Goal: Information Seeking & Learning: Learn about a topic

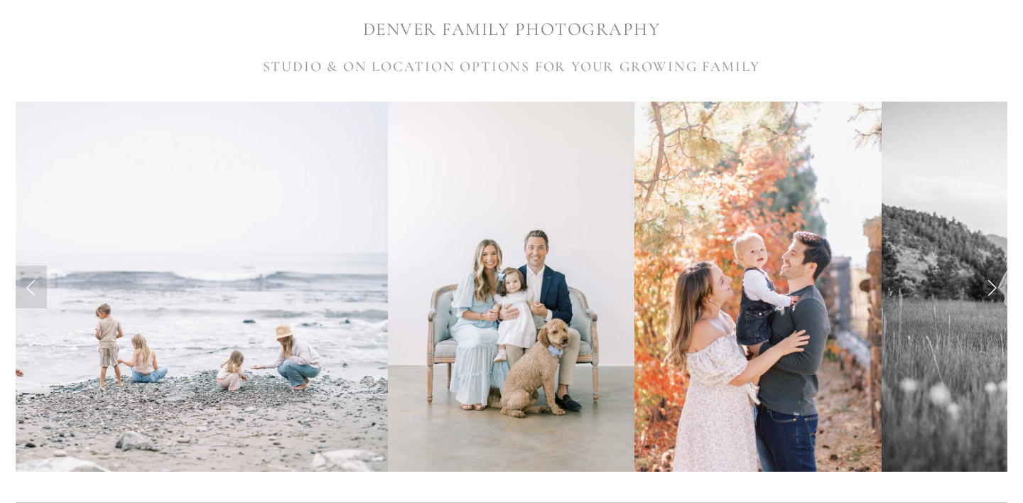
scroll to position [308, 0]
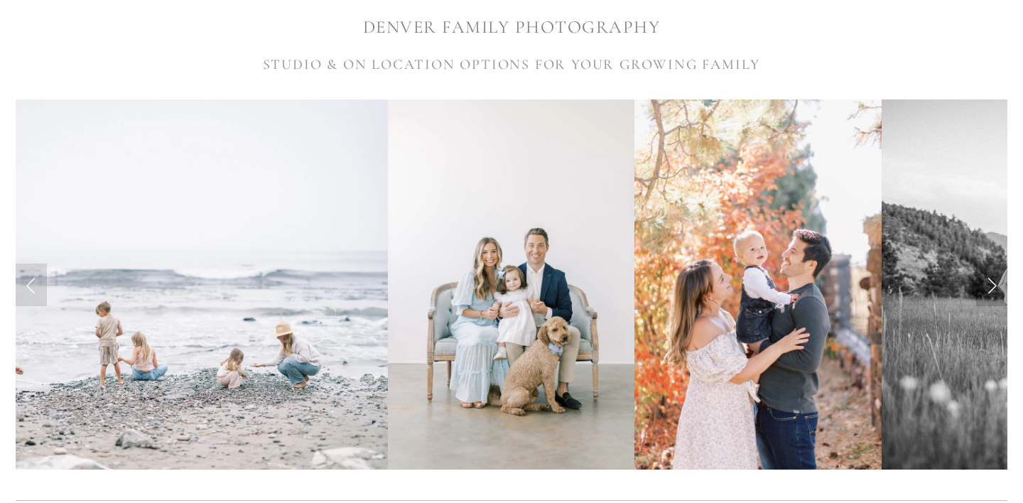
click at [992, 288] on link "Next Slide" at bounding box center [991, 285] width 31 height 43
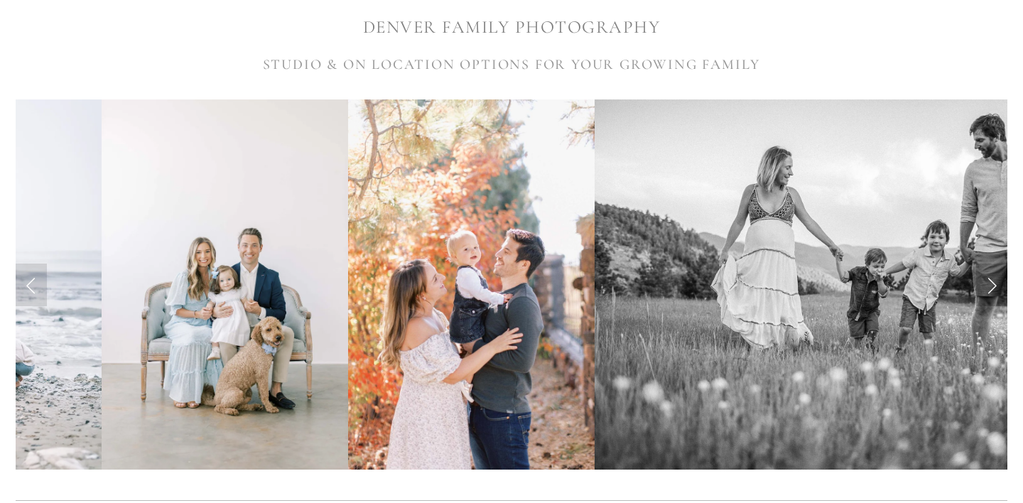
click at [992, 288] on link "Next Slide" at bounding box center [991, 285] width 31 height 43
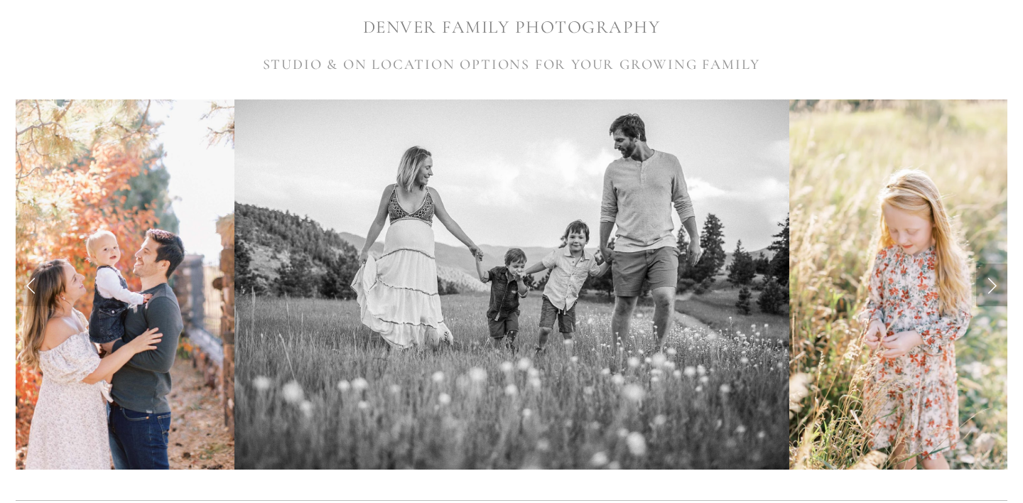
click at [992, 288] on link "Next Slide" at bounding box center [991, 285] width 31 height 43
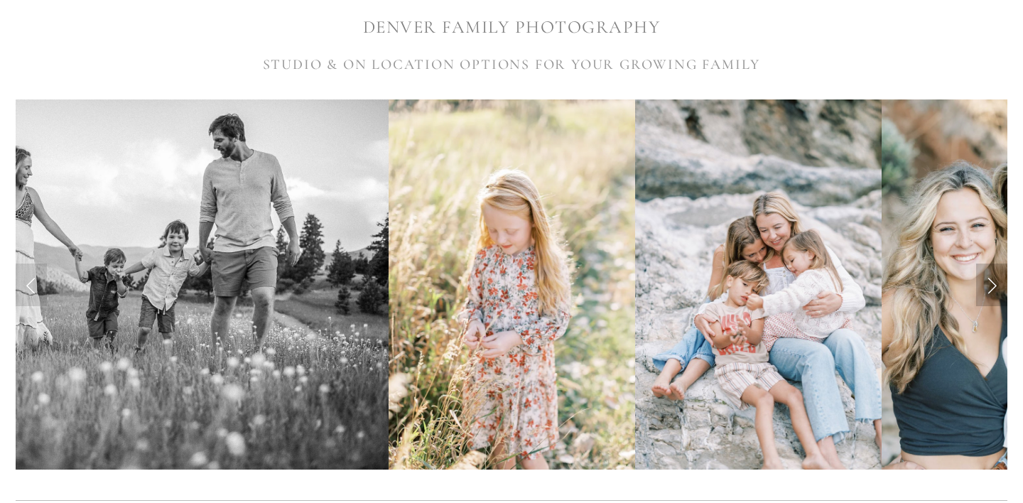
click at [992, 288] on link "Next Slide" at bounding box center [991, 285] width 31 height 43
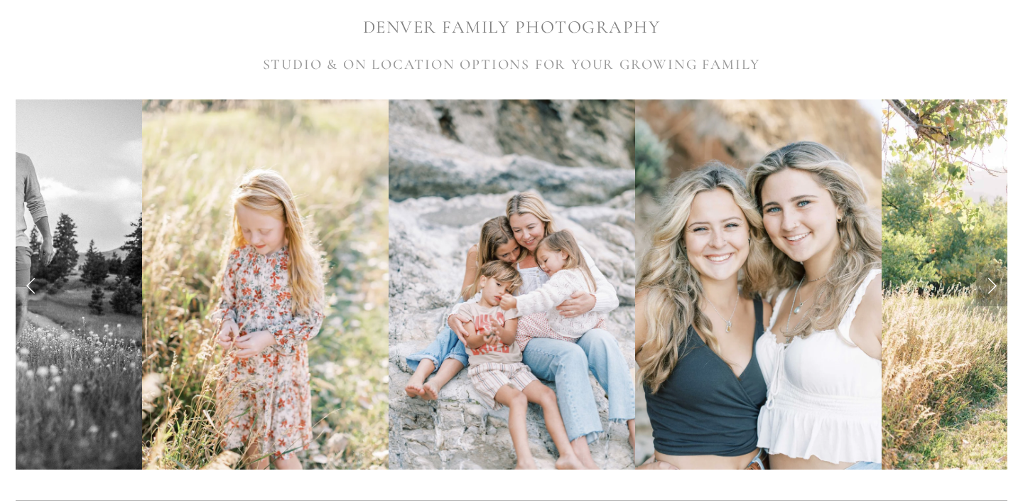
click at [992, 288] on link "Next Slide" at bounding box center [991, 285] width 31 height 43
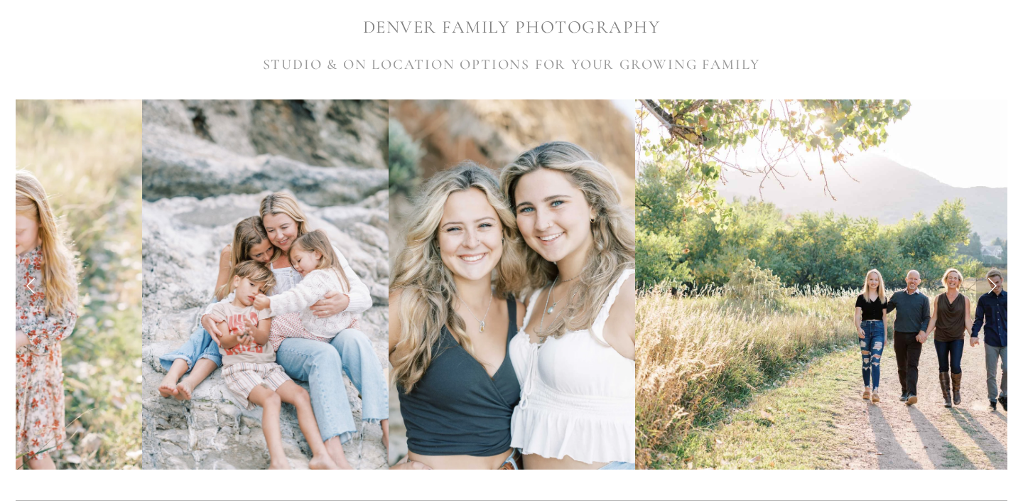
click at [992, 288] on link "Next Slide" at bounding box center [991, 285] width 31 height 43
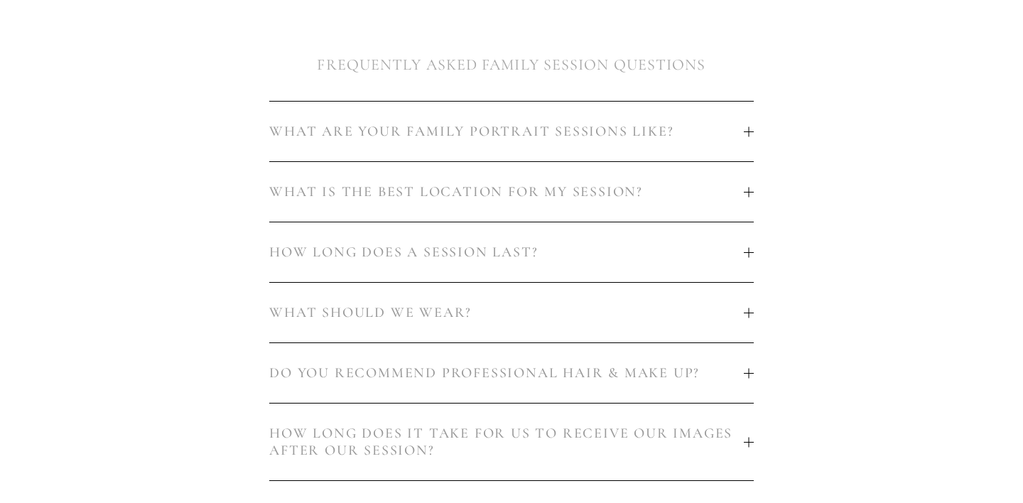
scroll to position [834, 0]
click at [749, 131] on div at bounding box center [749, 126] width 10 height 10
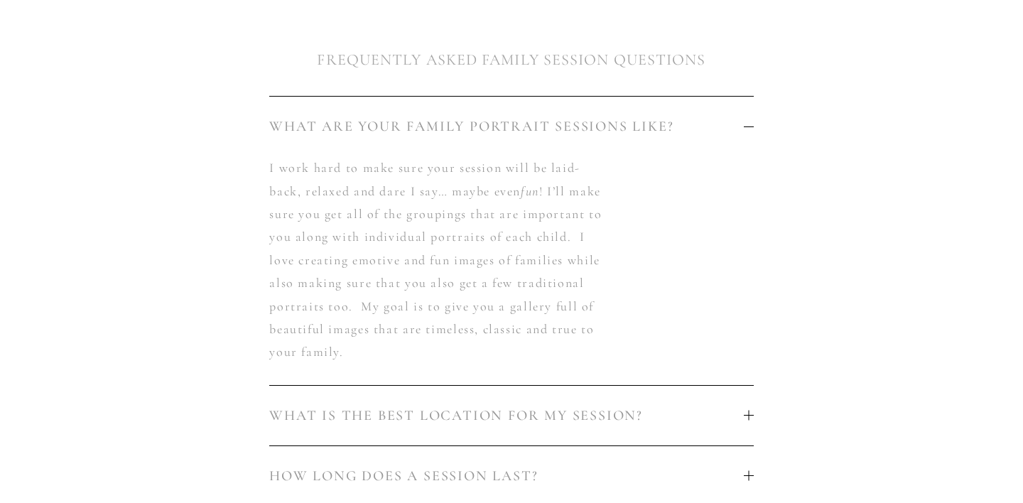
click at [749, 131] on div at bounding box center [749, 126] width 10 height 10
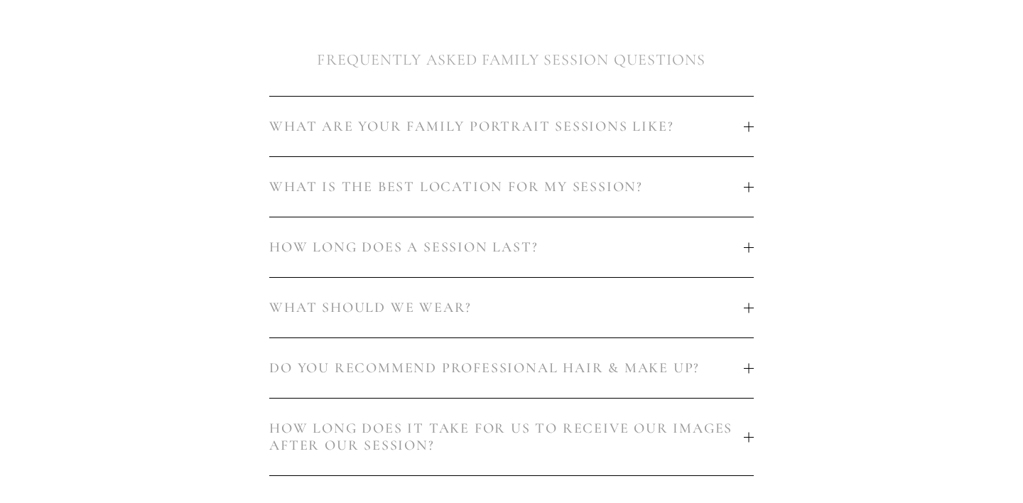
click at [725, 251] on span "HOW LONG DOES A SESSION LAST?" at bounding box center [506, 247] width 474 height 17
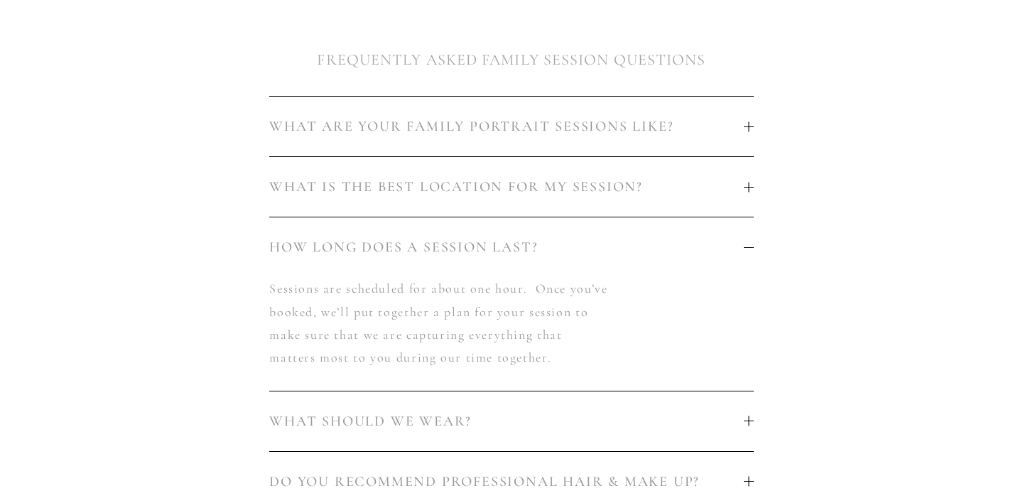
click at [725, 251] on span "HOW LONG DOES A SESSION LAST?" at bounding box center [506, 247] width 474 height 17
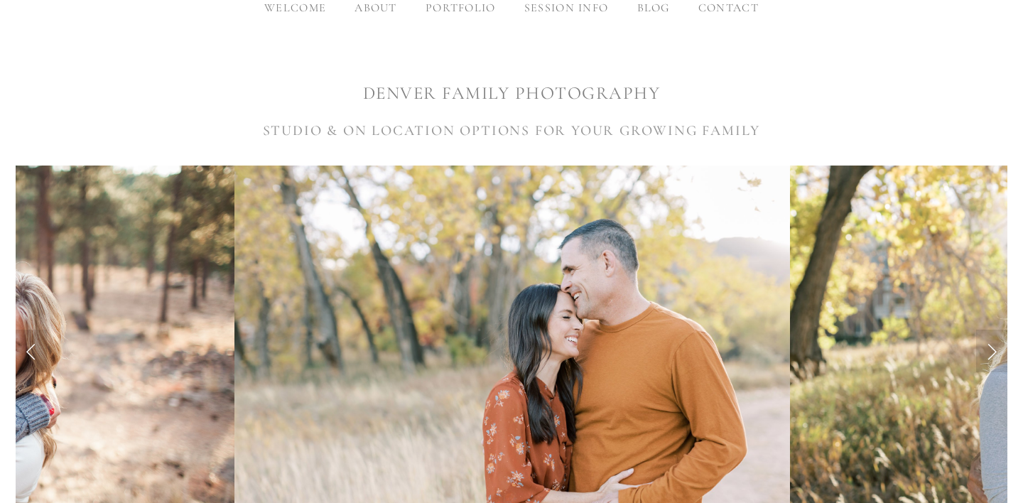
scroll to position [0, 0]
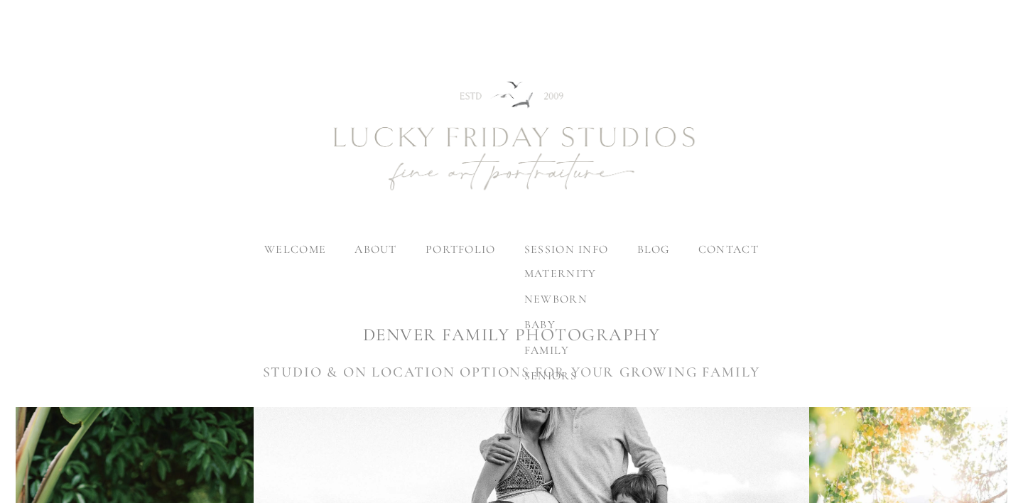
click at [543, 349] on span "family" at bounding box center [546, 350] width 45 height 14
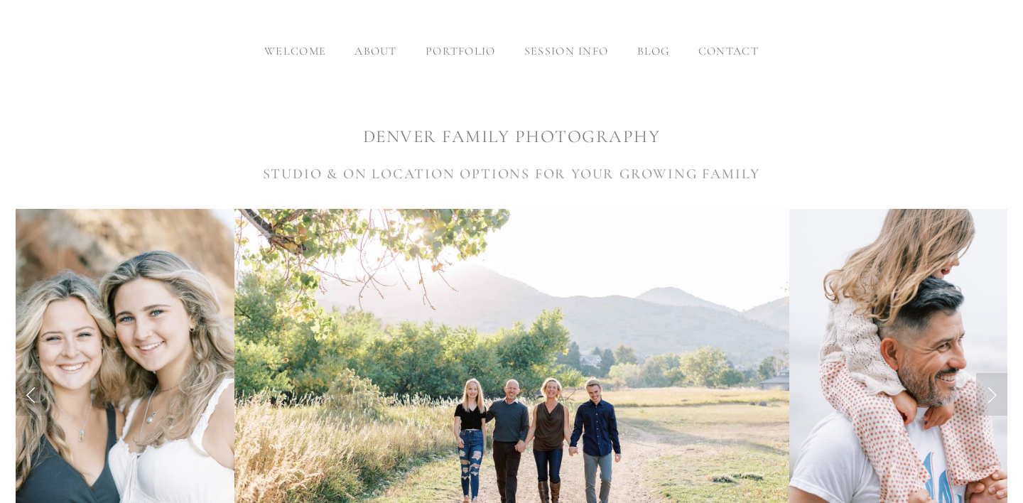
scroll to position [215, 0]
